Goal: Task Accomplishment & Management: Complete application form

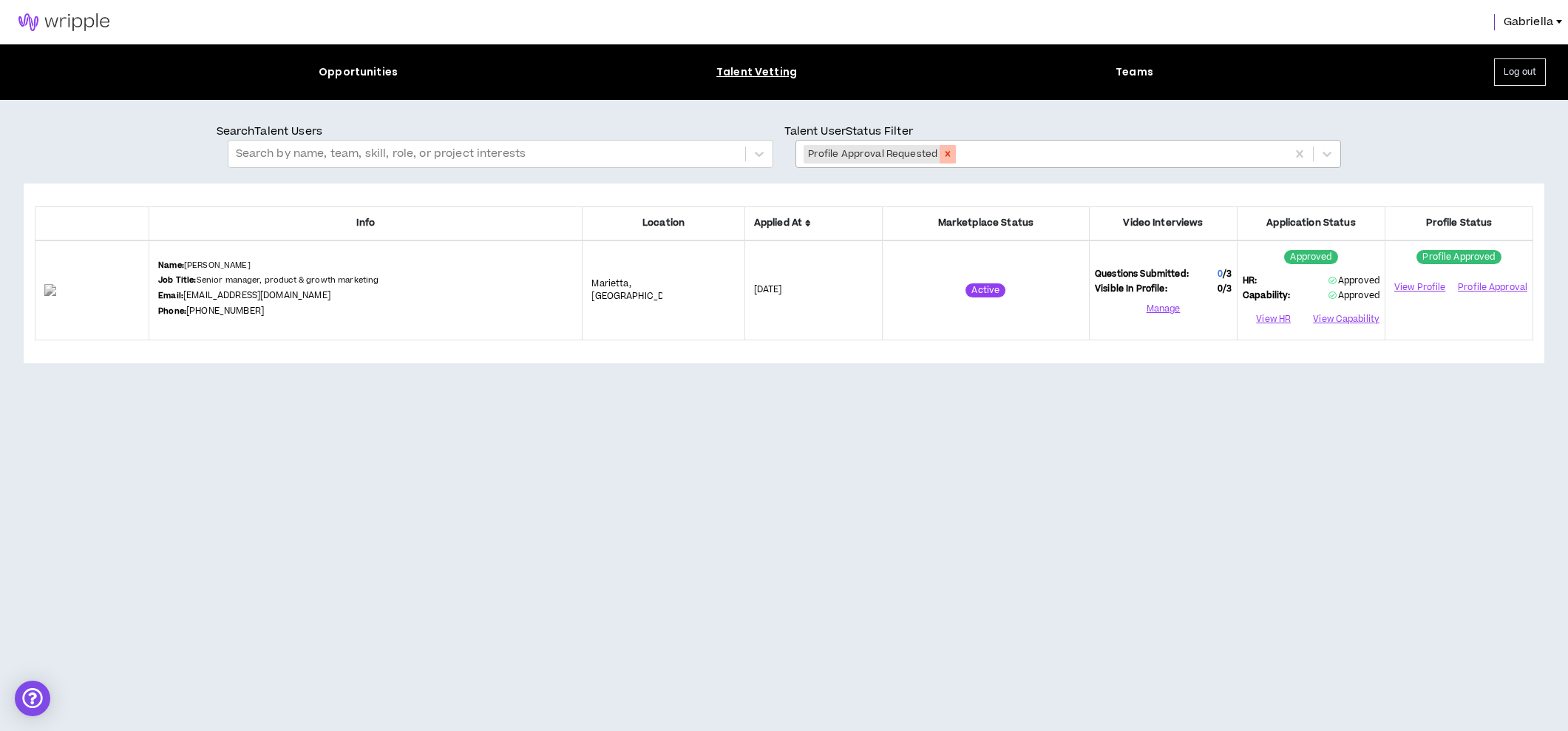
click at [948, 154] on icon "Remove Profile Approval Requested" at bounding box center [947, 154] width 10 height 10
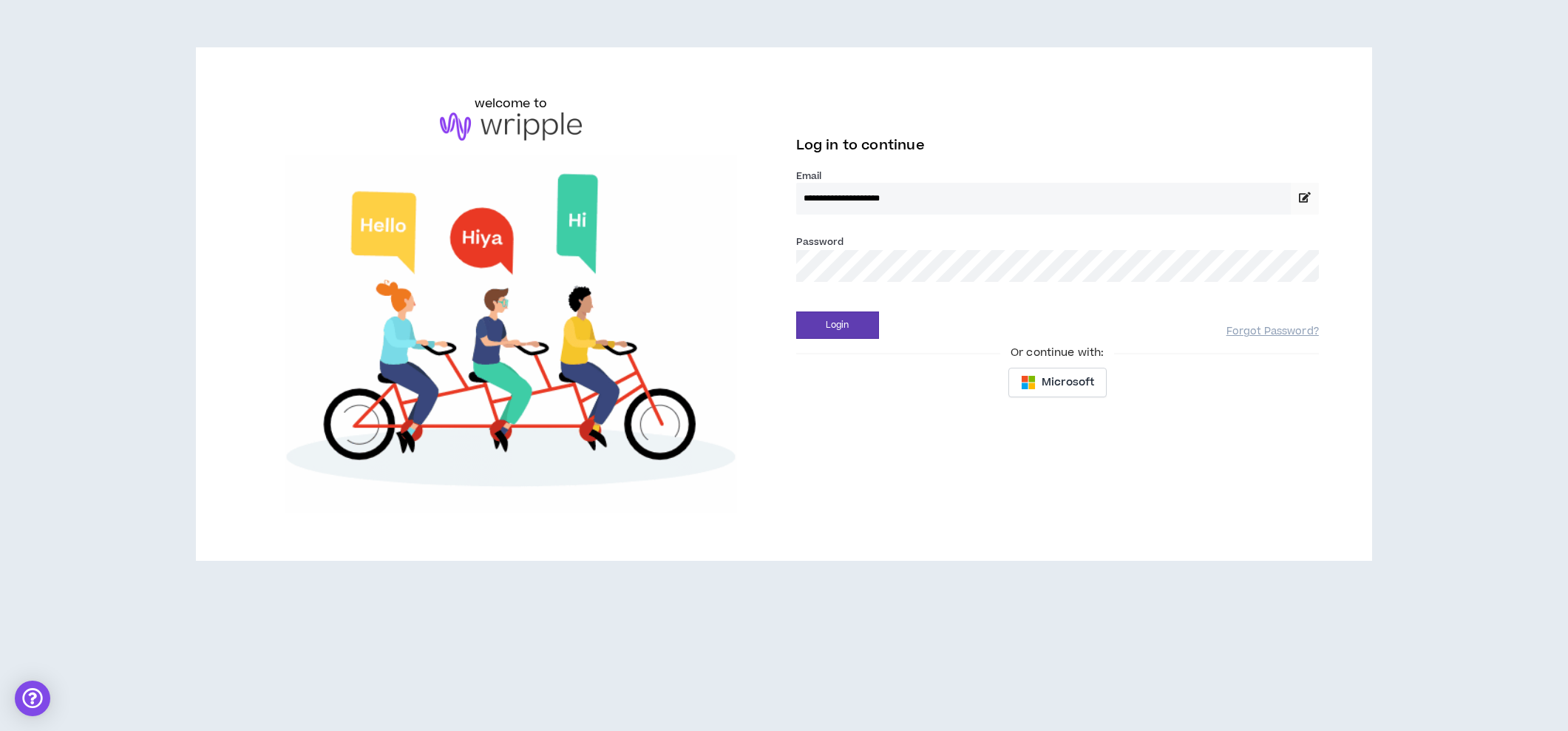
click at [837, 325] on button "Login" at bounding box center [837, 325] width 83 height 28
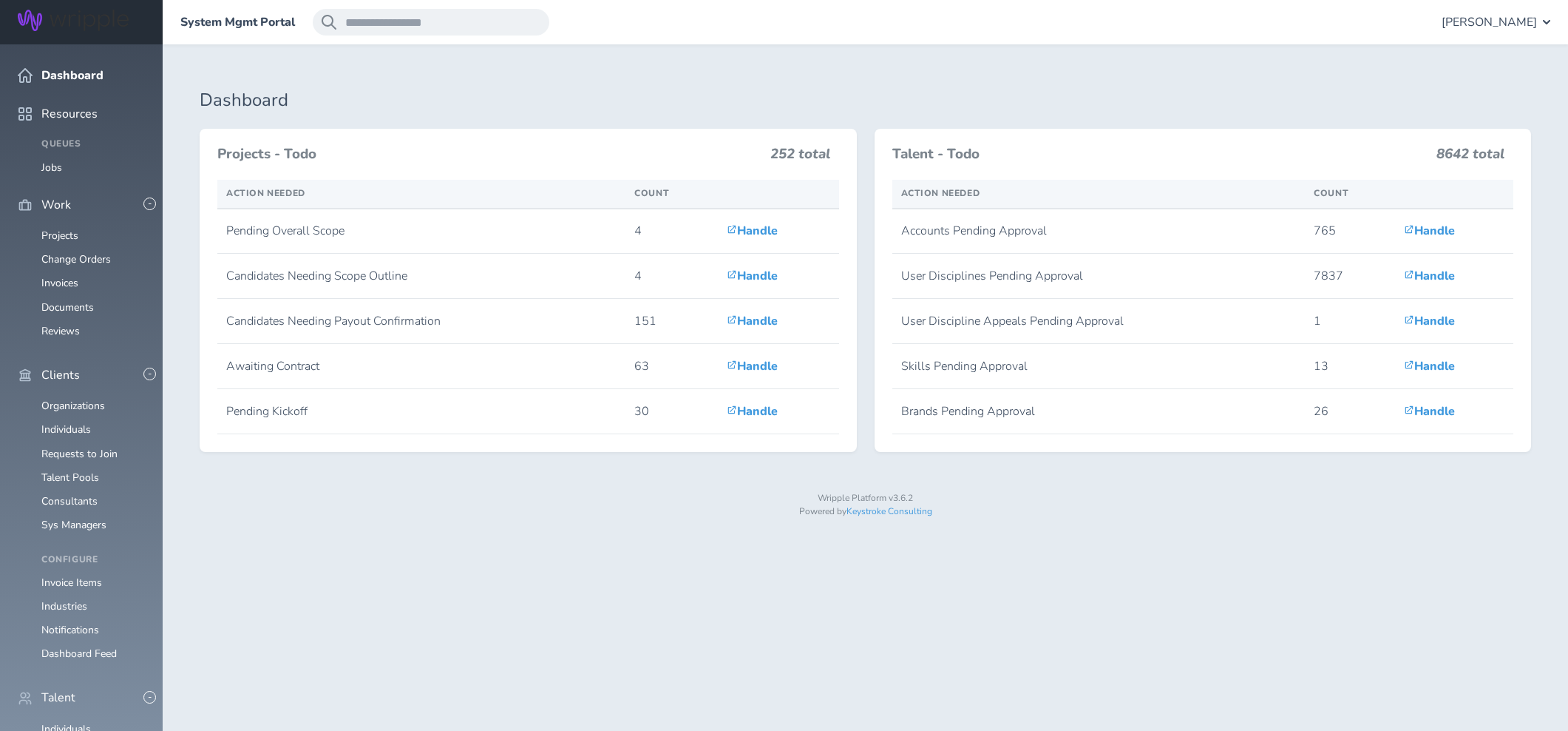
click at [1500, 23] on span "Gabriella Rico" at bounding box center [1489, 23] width 95 height 13
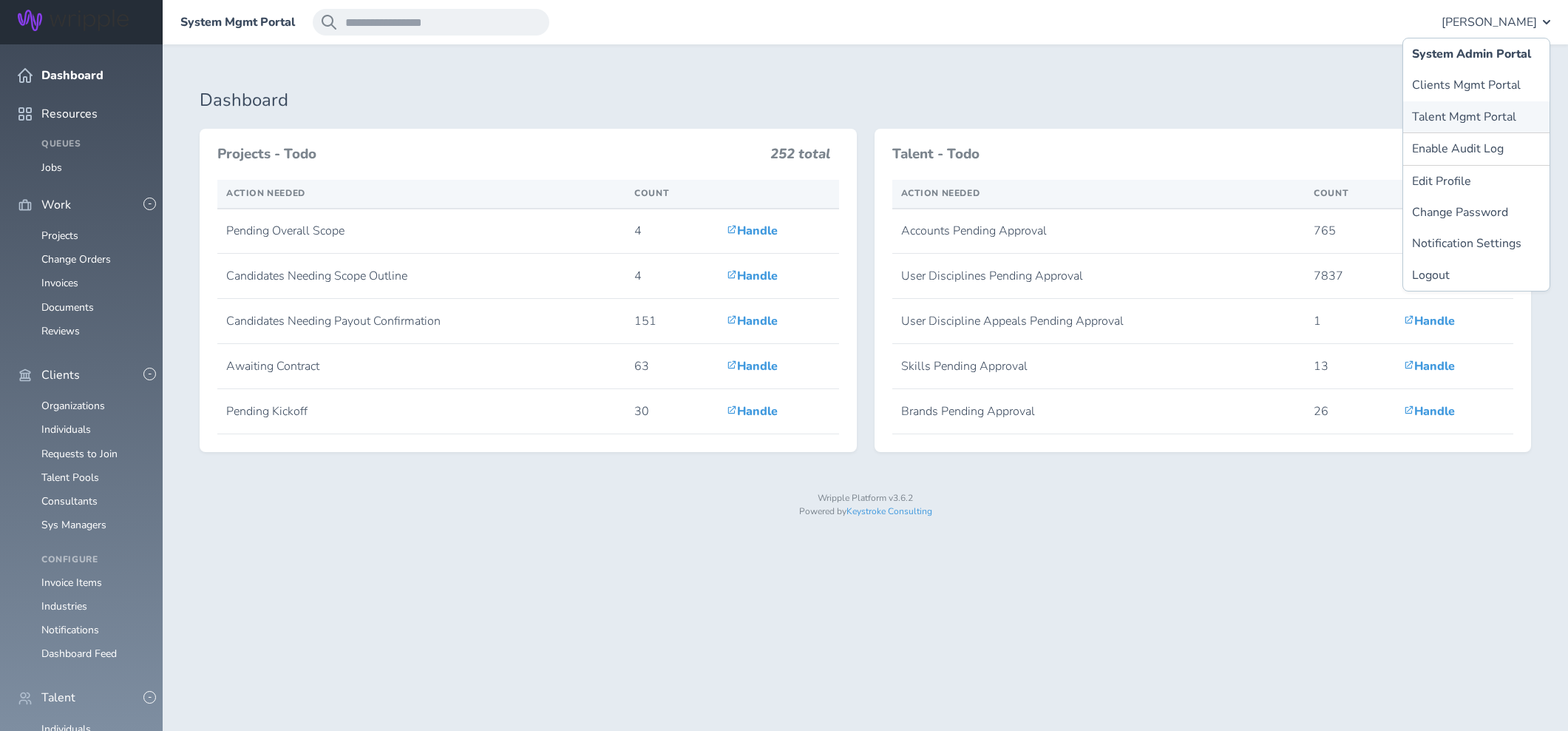
click at [1472, 121] on link "Talent Mgmt Portal" at bounding box center [1475, 116] width 146 height 31
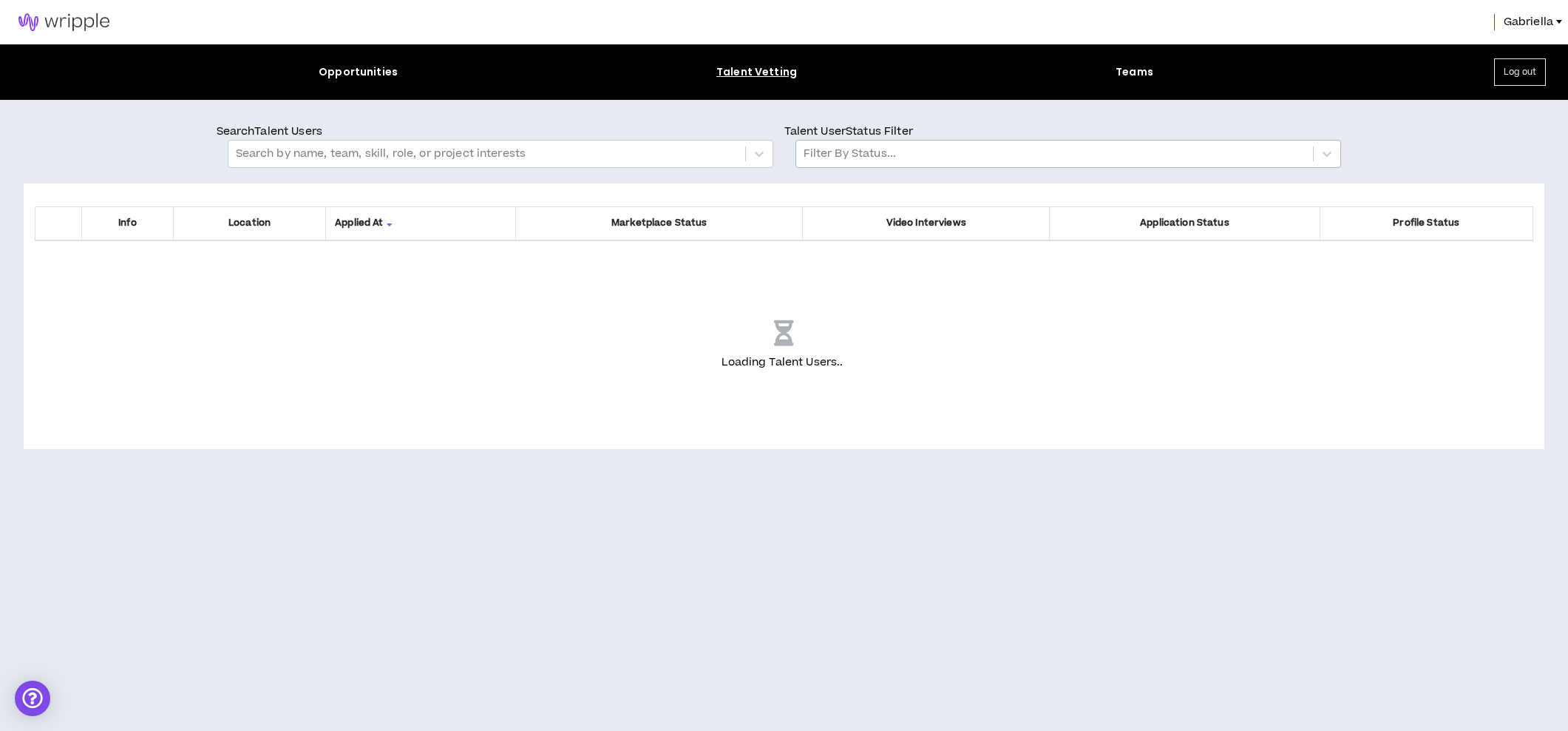
click at [944, 153] on div at bounding box center [1054, 154] width 502 height 19
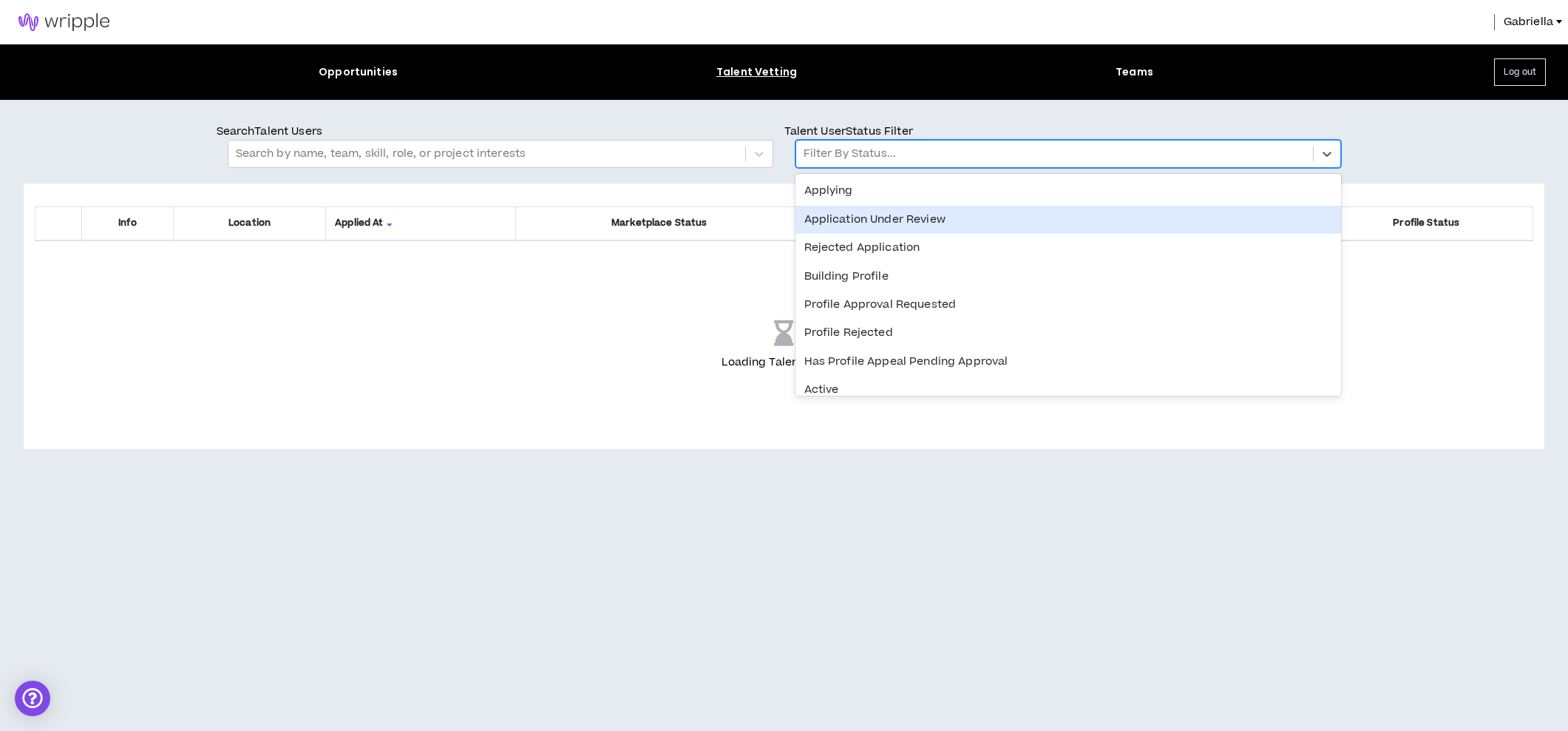
click at [842, 223] on div "Application Under Review" at bounding box center [1068, 219] width 545 height 28
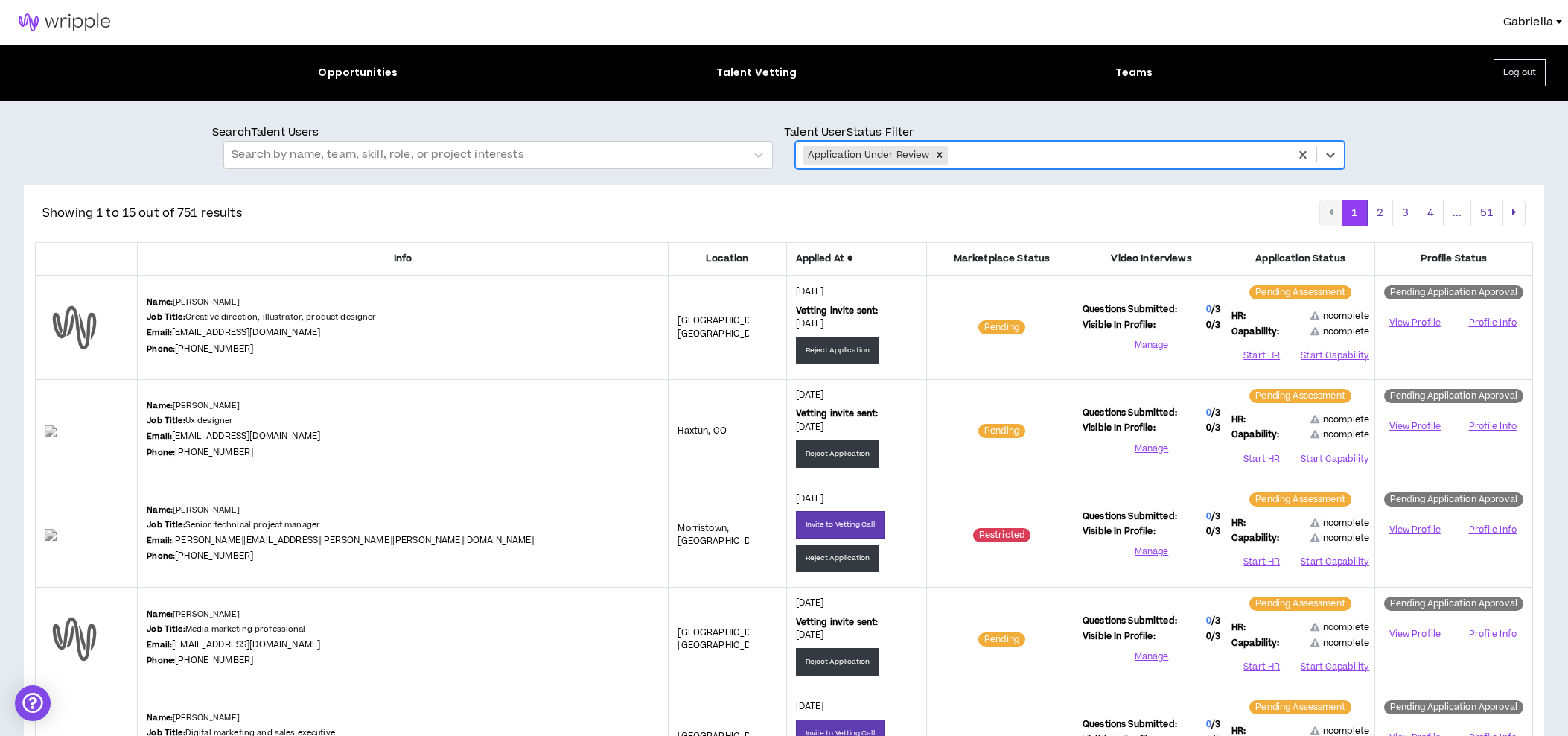
click at [796, 259] on span "Applied At" at bounding box center [856, 259] width 121 height 14
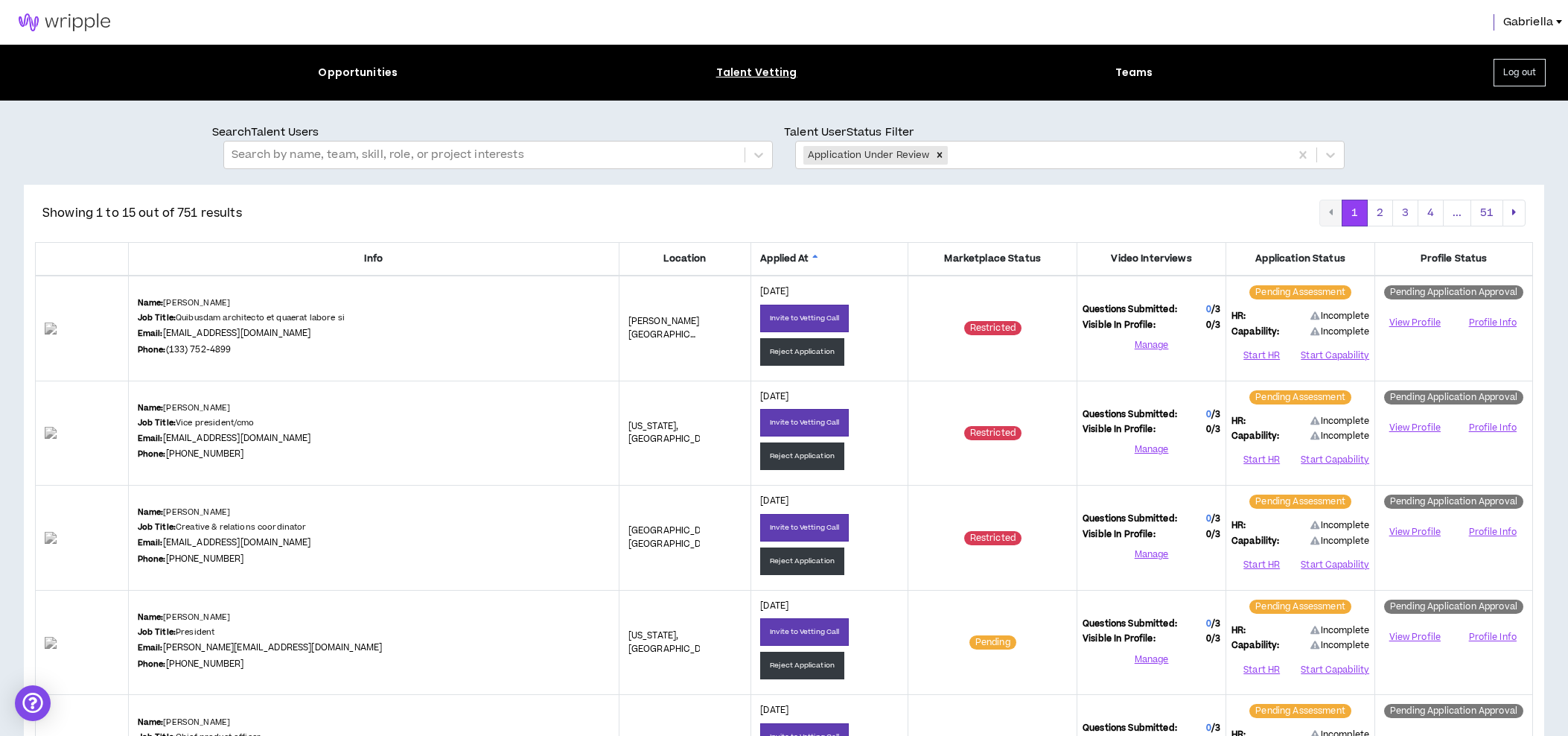
click at [813, 255] on icon at bounding box center [815, 258] width 6 height 9
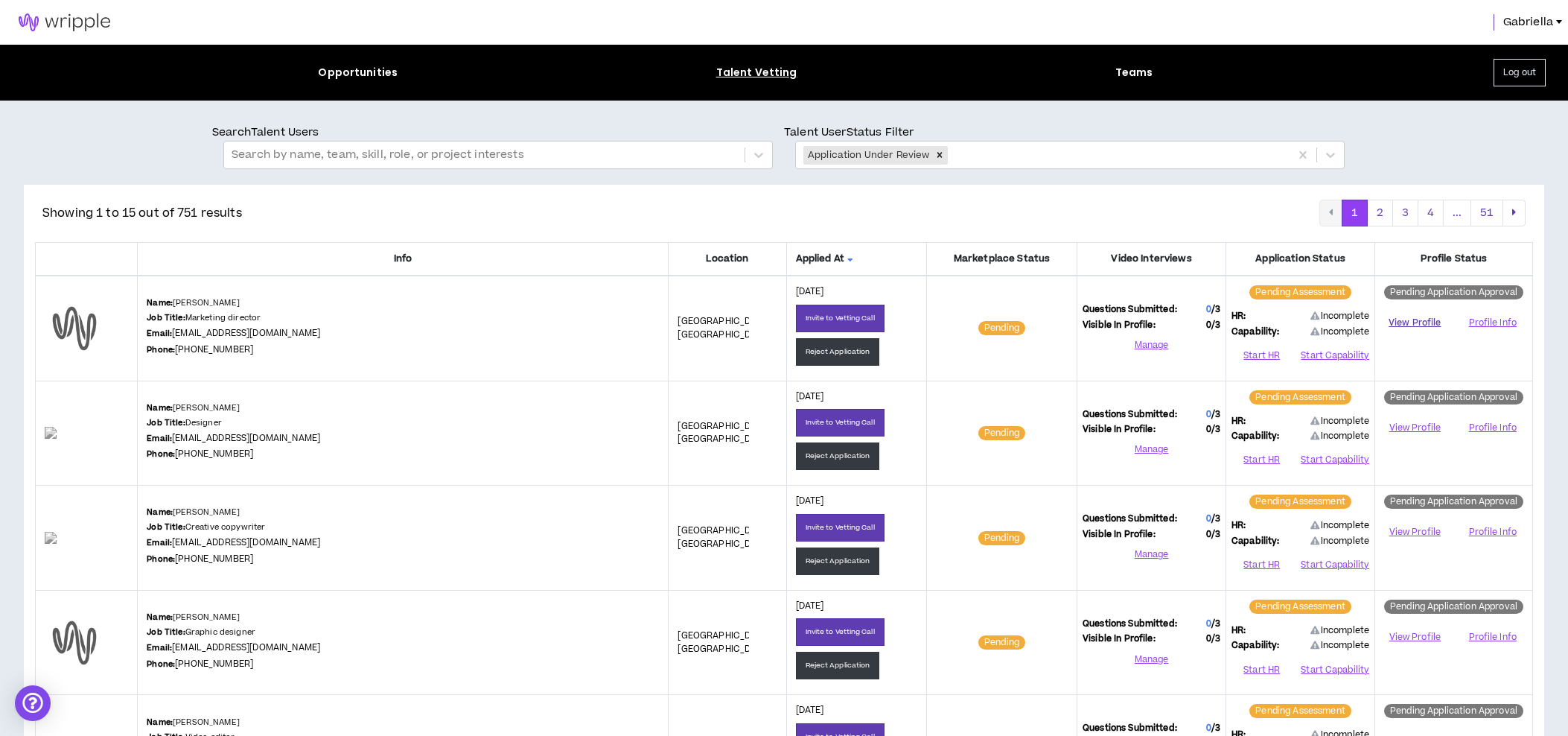
click at [1416, 320] on link "View Profile" at bounding box center [1415, 323] width 69 height 26
click at [1264, 355] on button "Start HR" at bounding box center [1262, 355] width 61 height 23
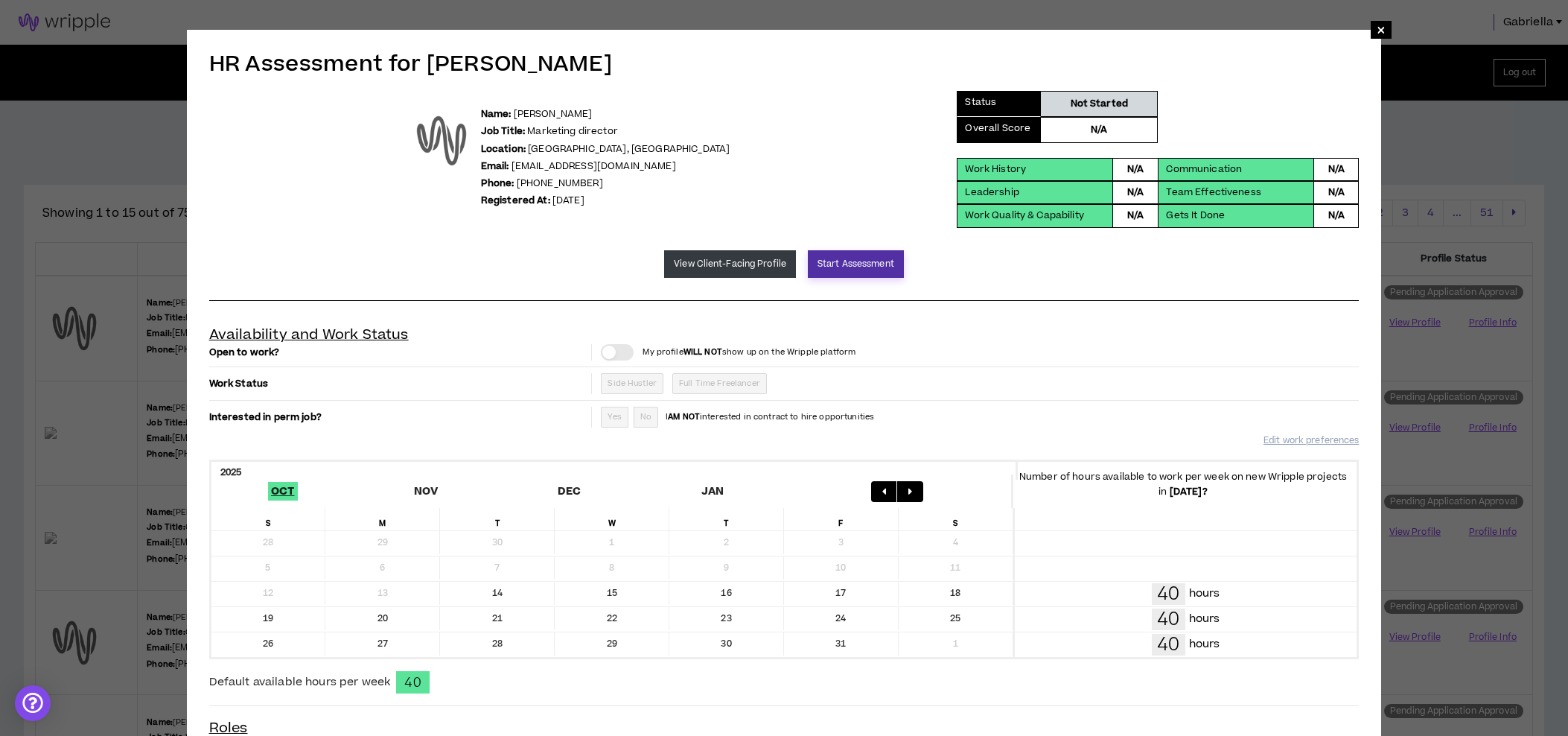
click at [852, 266] on button "Start Assessment" at bounding box center [856, 264] width 96 height 28
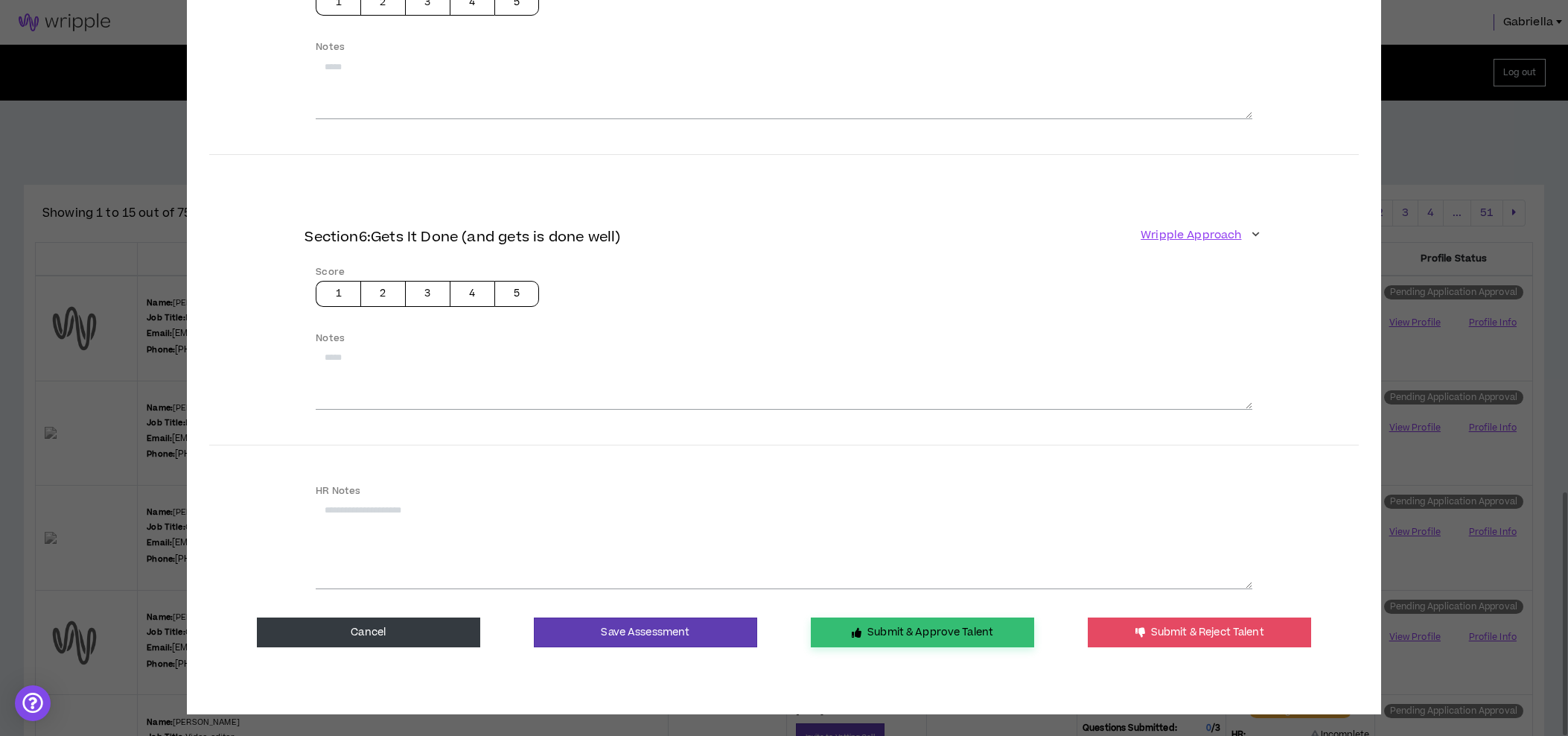
click at [882, 630] on button "Submit & Approve Talent" at bounding box center [923, 632] width 224 height 29
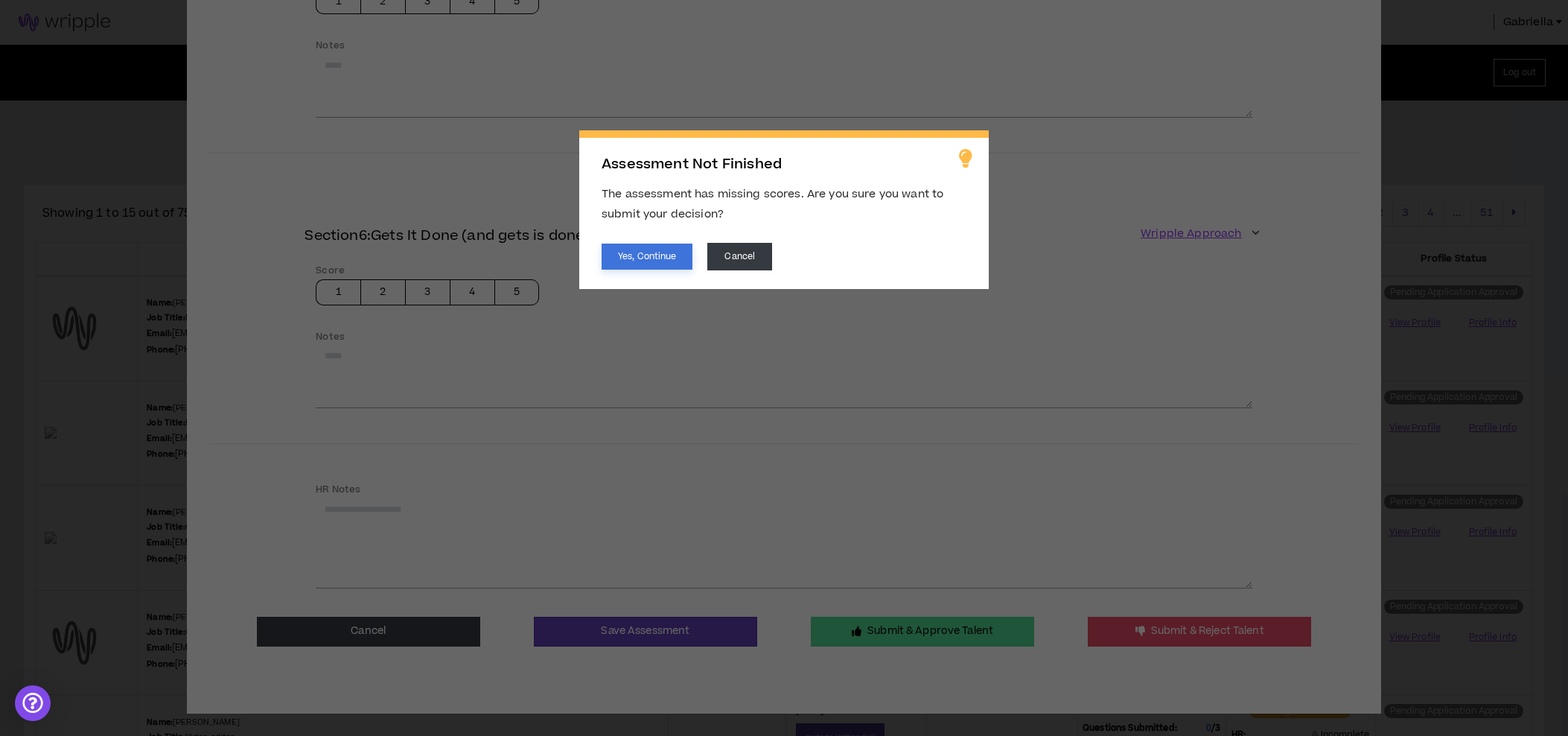
click at [652, 259] on button "Yes, Continue" at bounding box center [647, 256] width 91 height 26
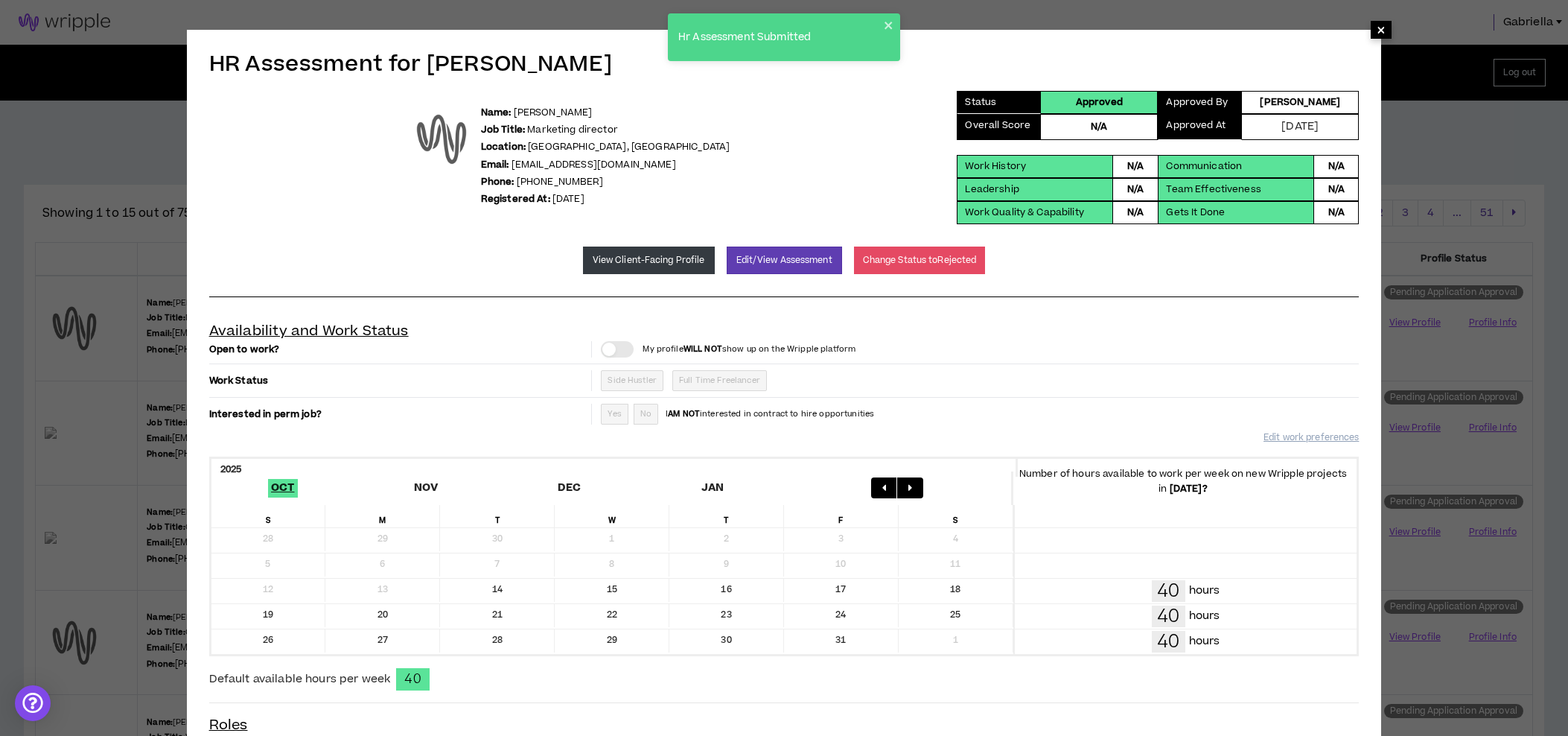
click at [1378, 33] on span "×" at bounding box center [1381, 29] width 9 height 18
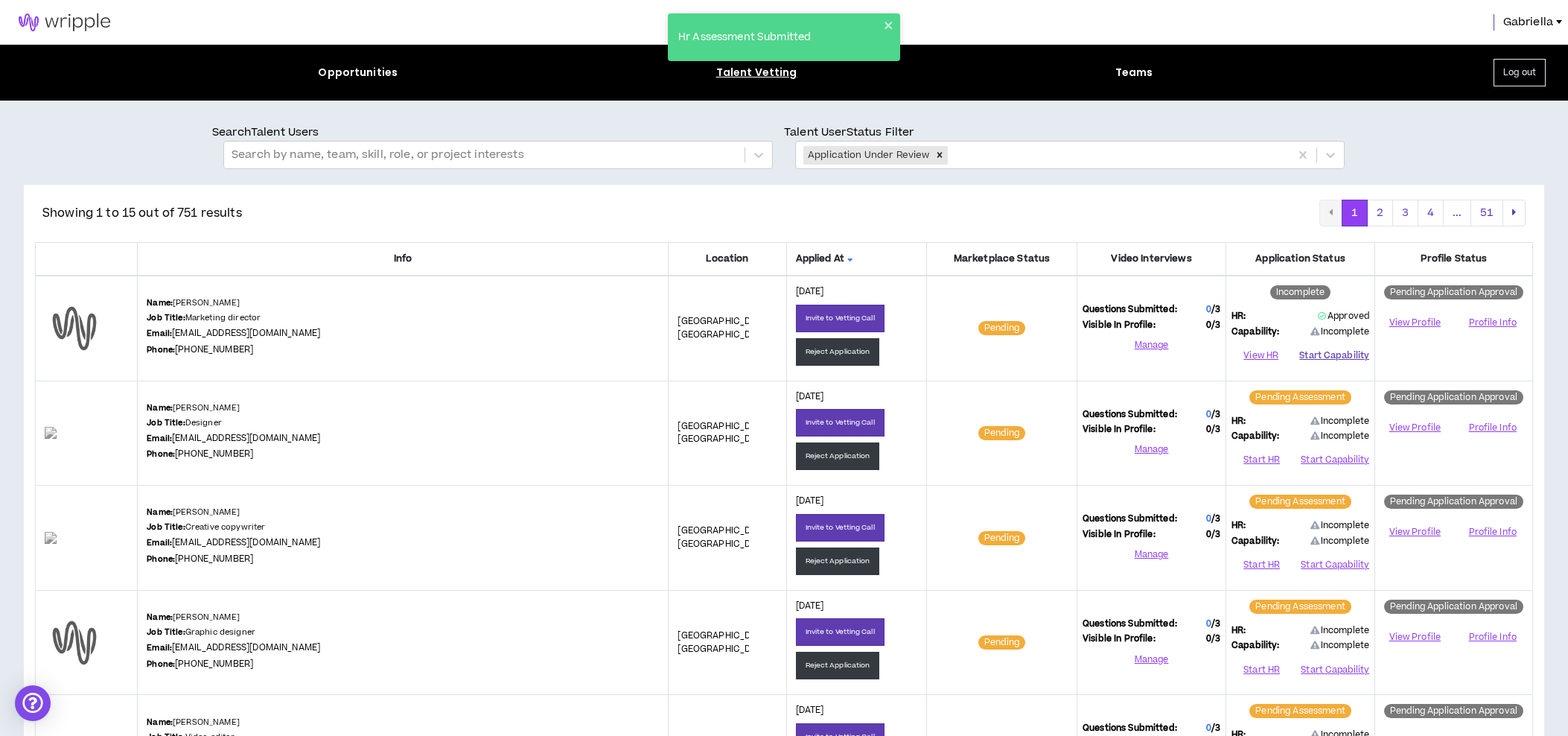
click at [1333, 358] on button "Start Capability" at bounding box center [1334, 355] width 70 height 23
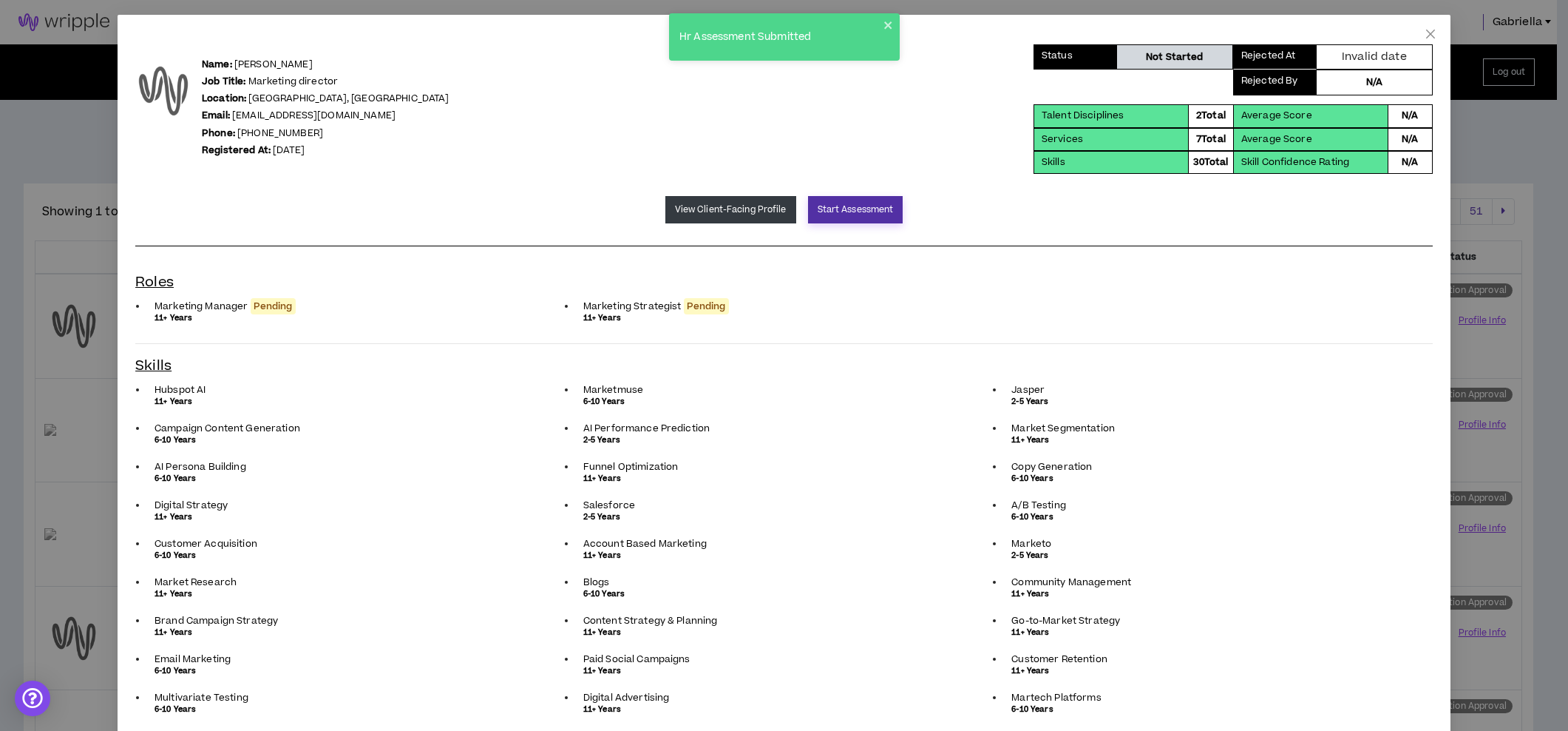
click at [829, 219] on button "Start Assessment" at bounding box center [856, 209] width 95 height 28
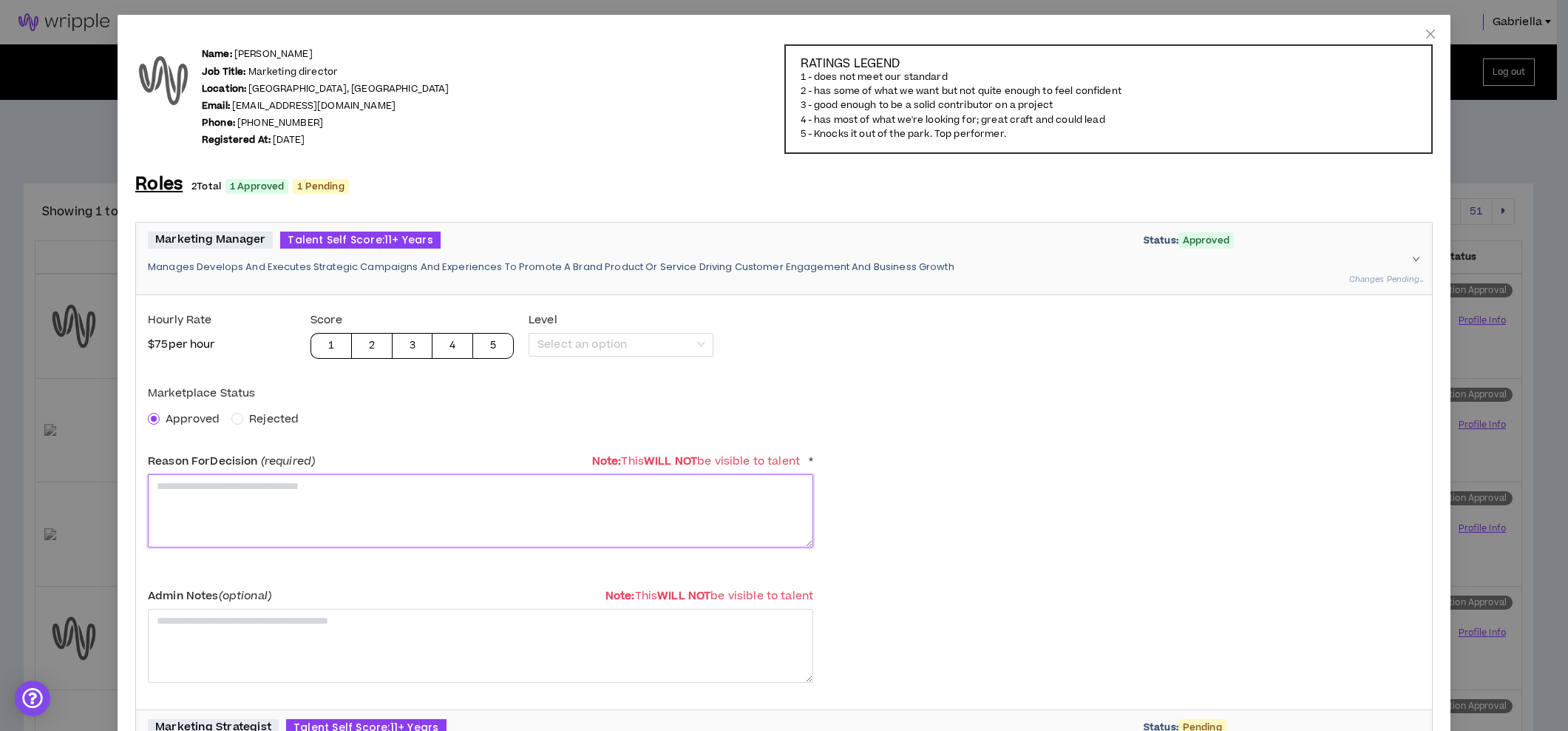
click at [216, 507] on textarea at bounding box center [480, 511] width 666 height 73
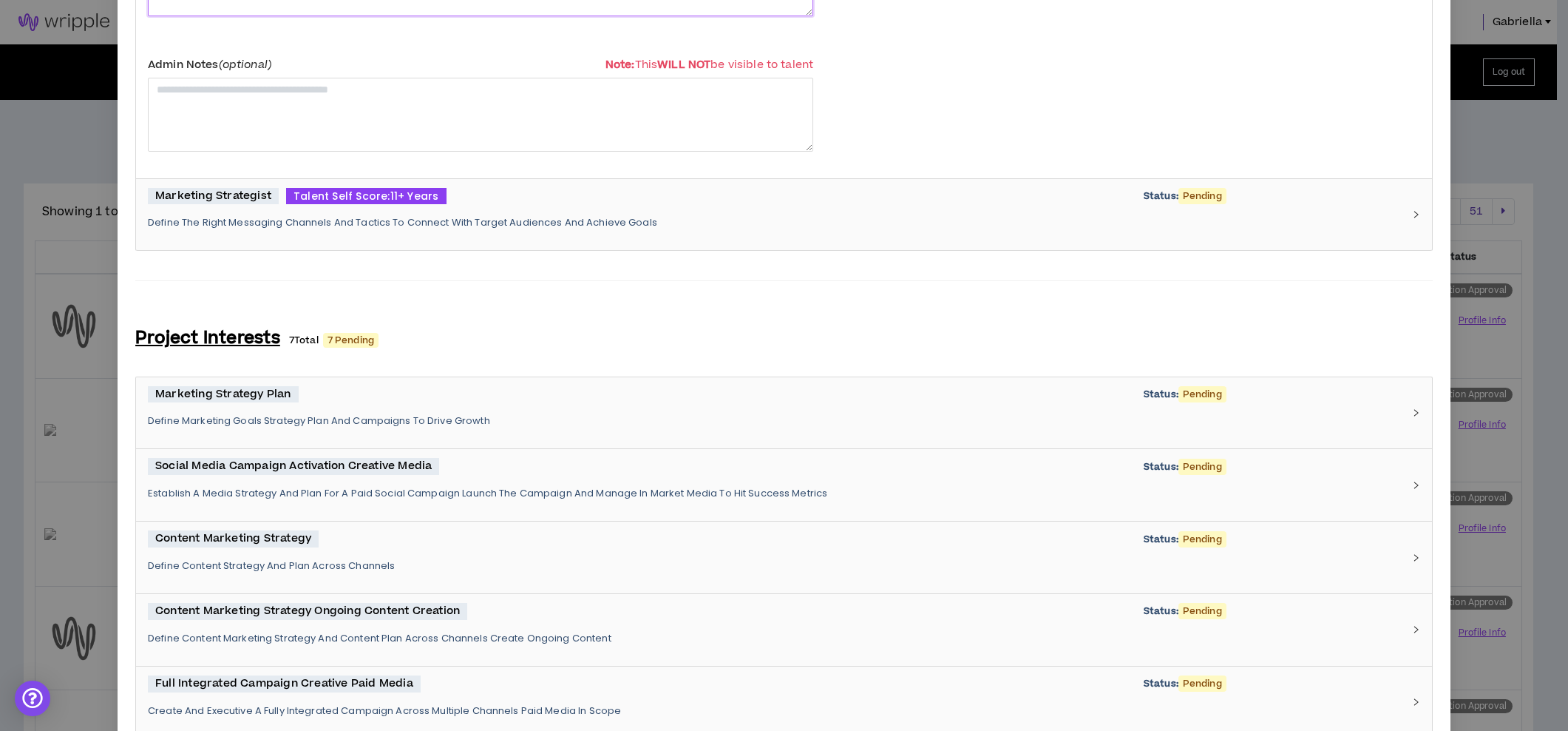
type textarea "**********"
click at [322, 219] on p "Define The Right Messaging Channels And Tactics To Connect With Target Audience…" at bounding box center [775, 223] width 1254 height 13
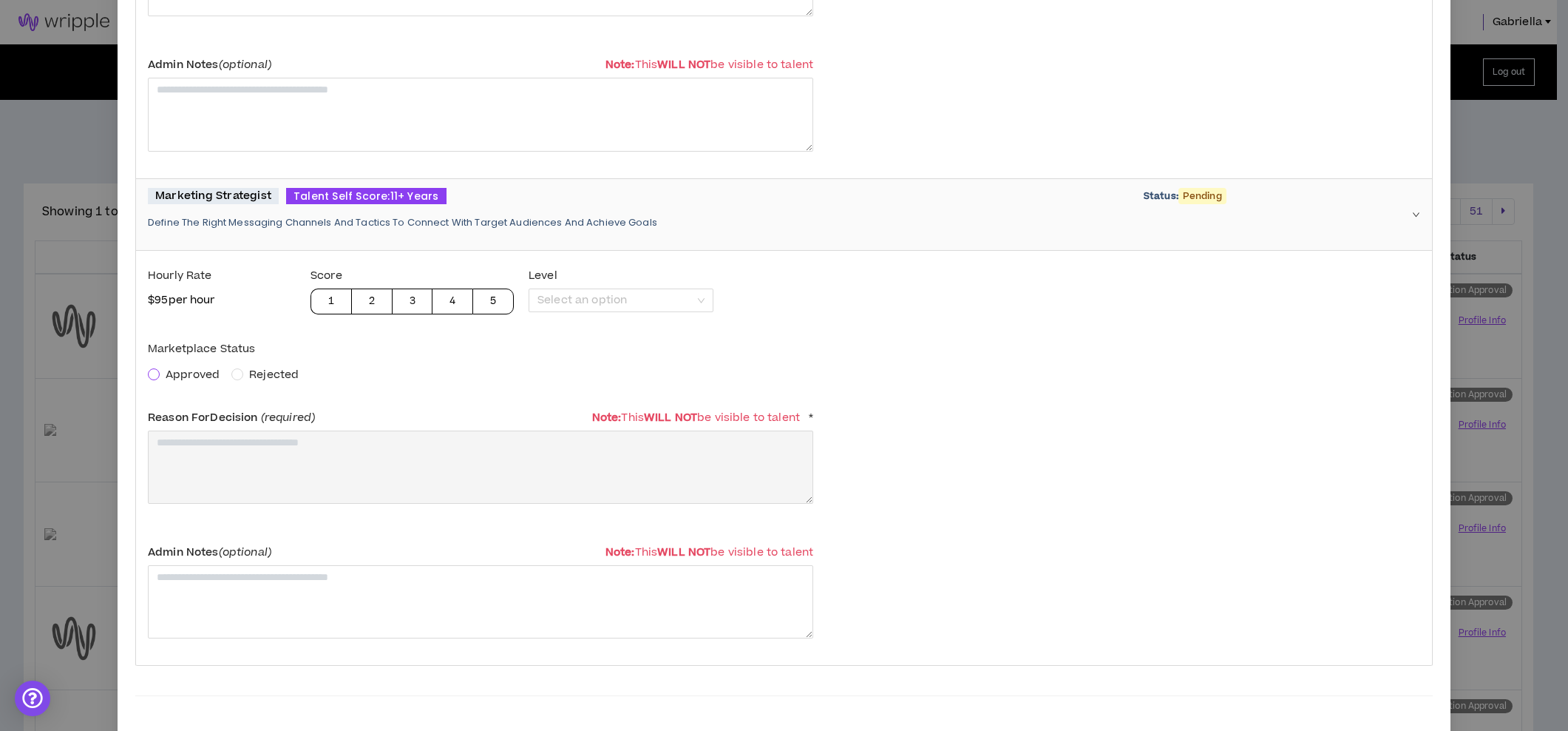
click at [158, 371] on span at bounding box center [153, 374] width 12 height 12
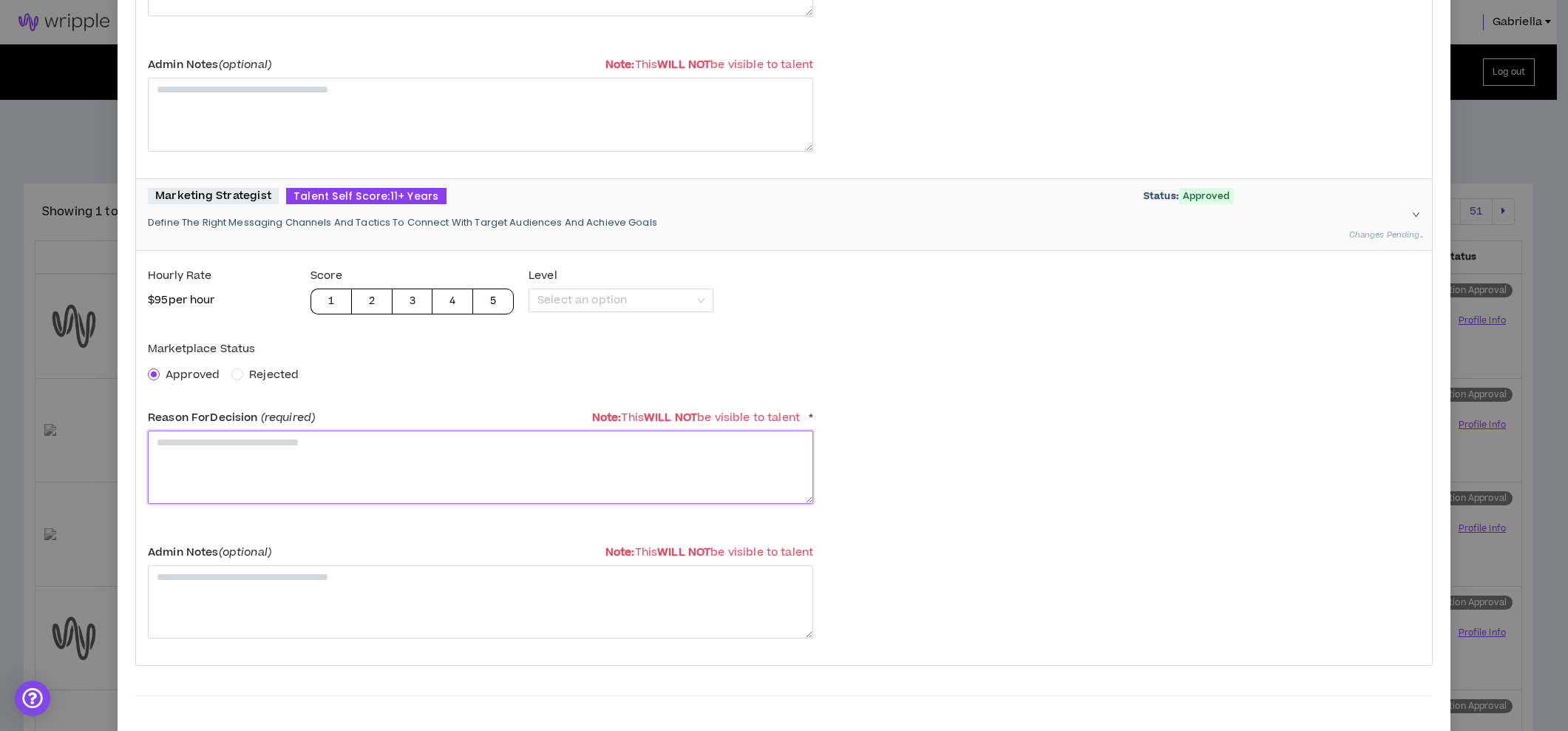
click at [216, 463] on textarea at bounding box center [480, 467] width 666 height 73
paste textarea "**********"
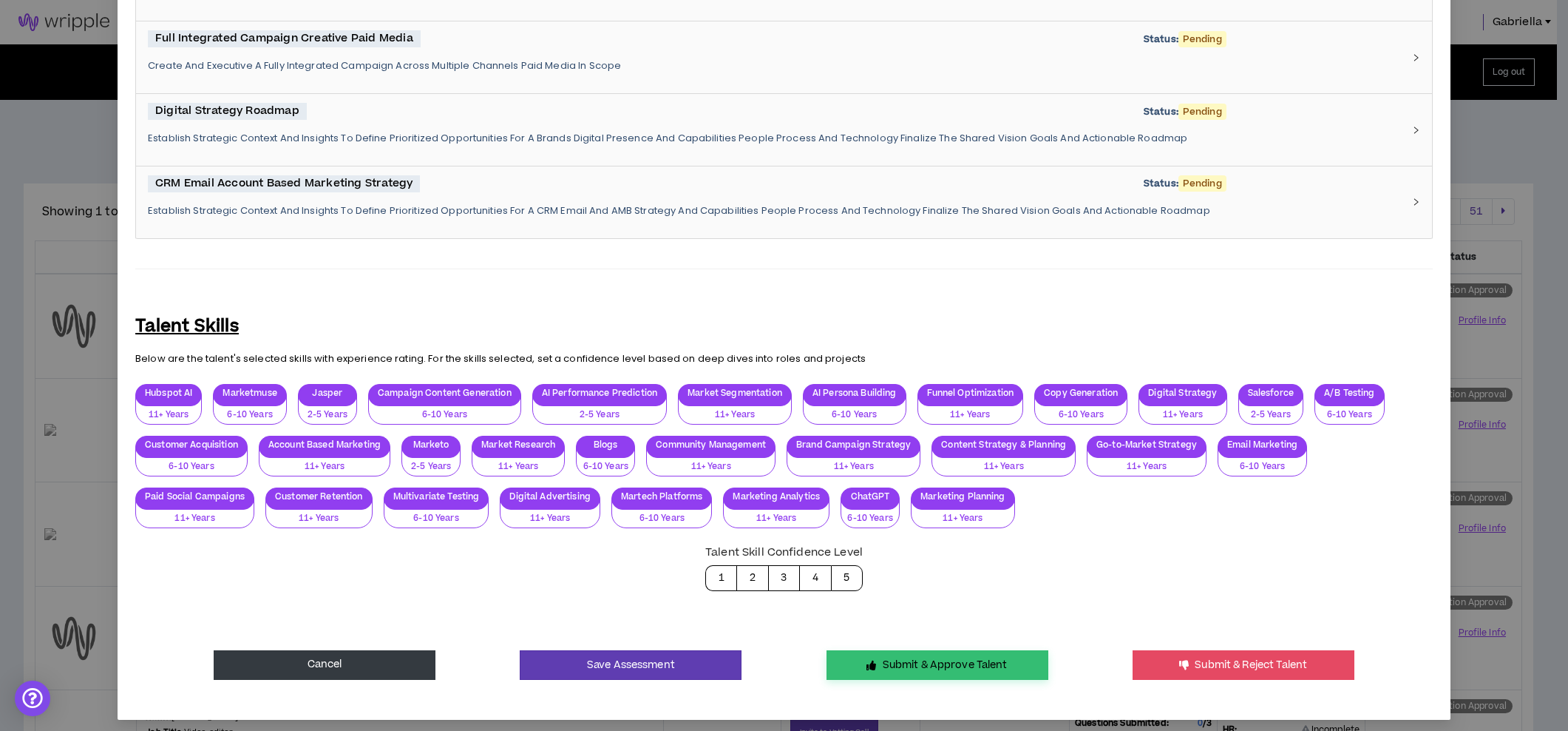
type textarea "**********"
click at [859, 650] on button "Submit & Approve Talent" at bounding box center [937, 664] width 222 height 29
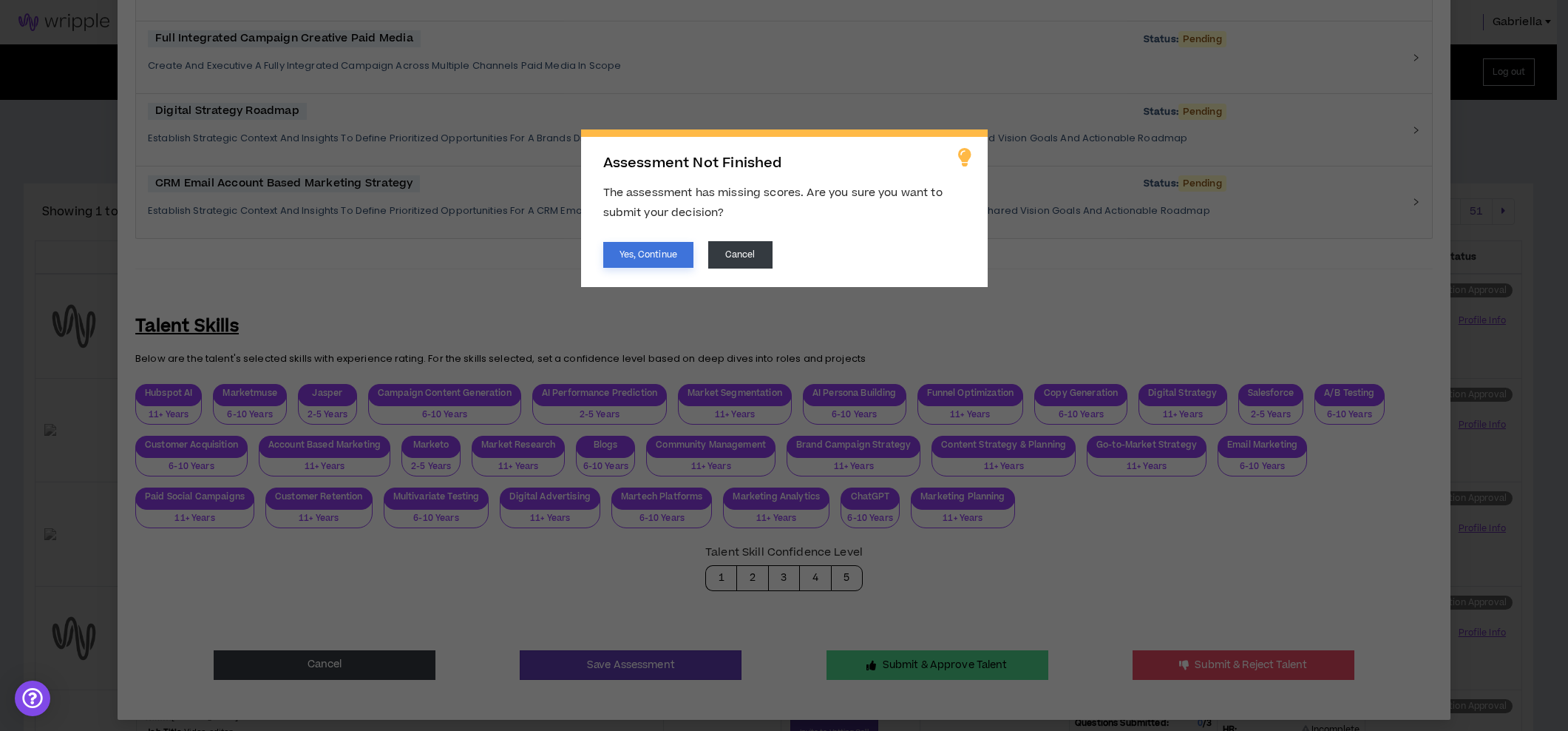
click at [664, 255] on button "Yes, Continue" at bounding box center [648, 255] width 90 height 26
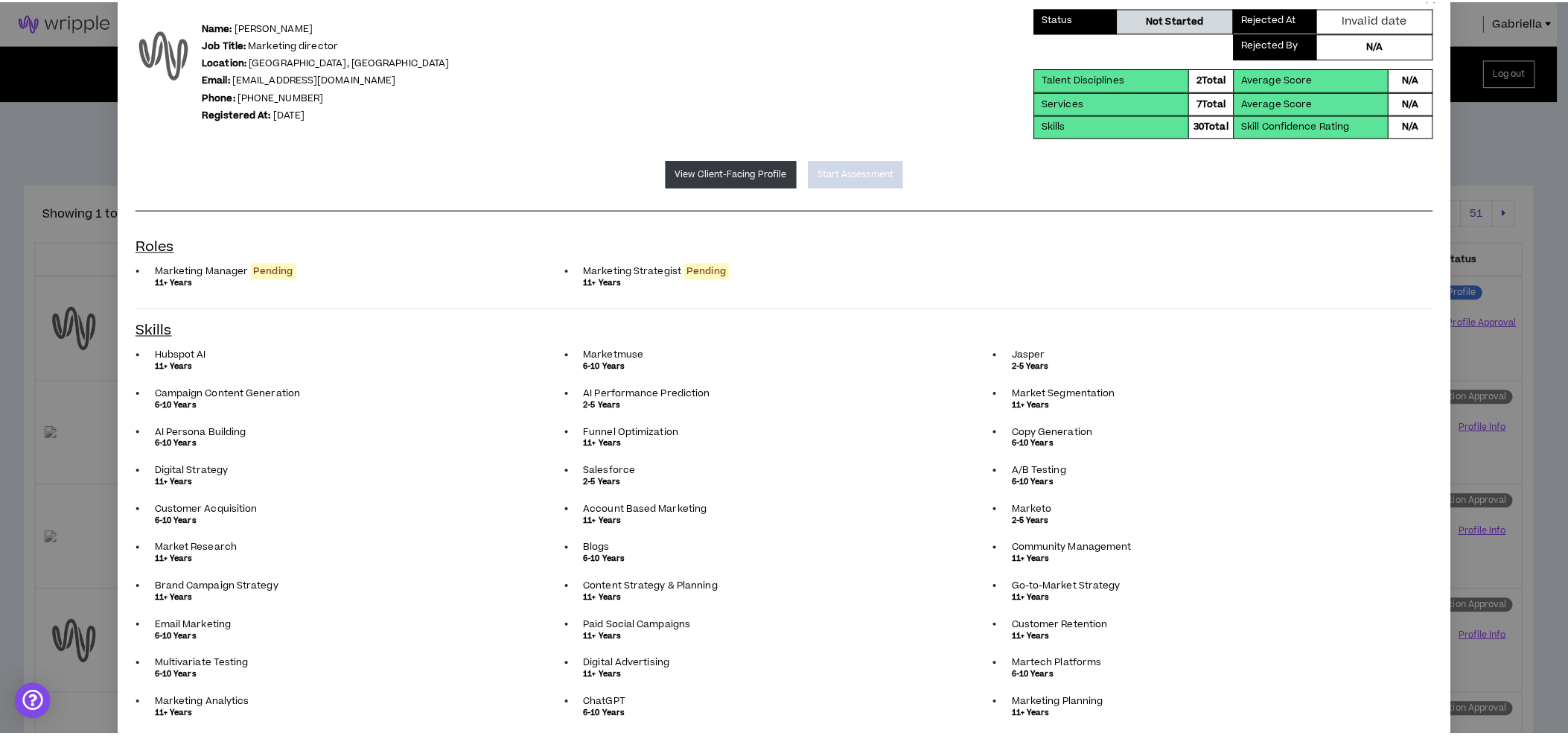
scroll to position [0, 0]
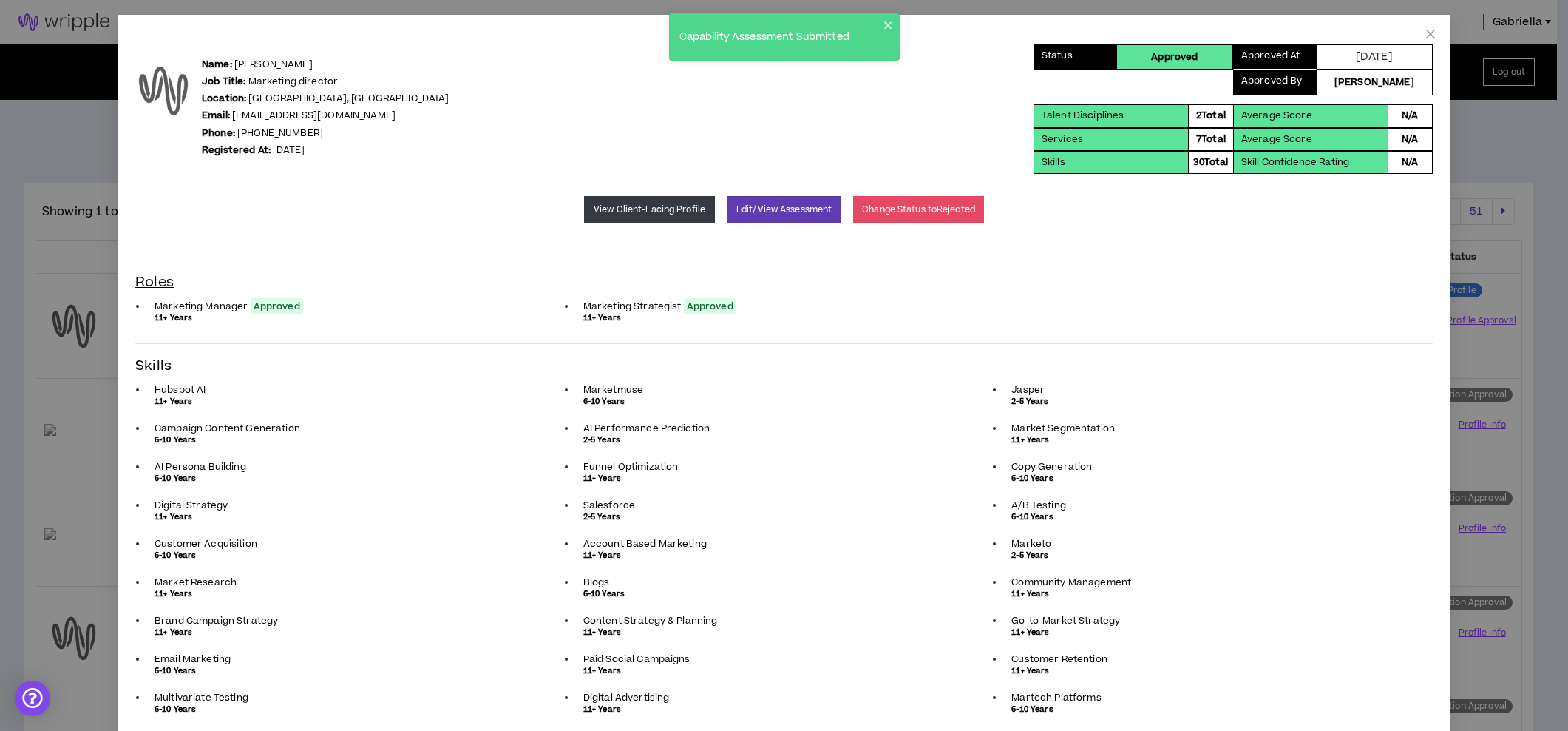
click at [1426, 35] on icon "close" at bounding box center [1430, 33] width 9 height 9
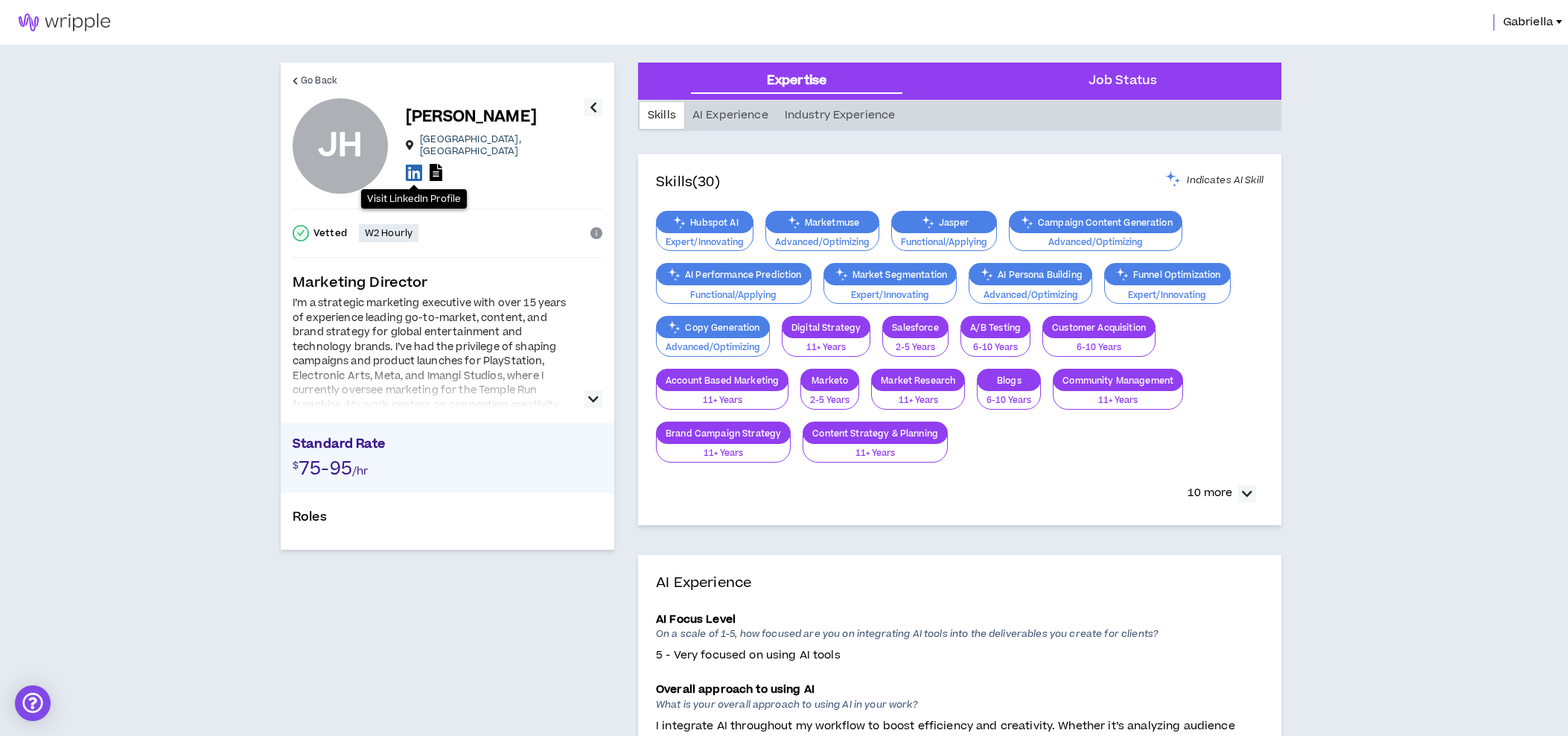
click at [414, 167] on icon at bounding box center [413, 172] width 16 height 18
